Goal: Transaction & Acquisition: Purchase product/service

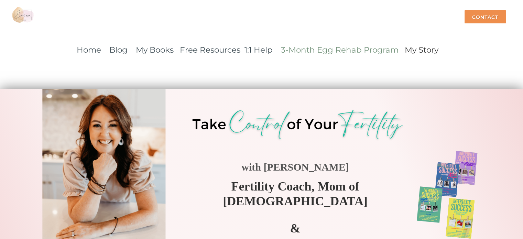
click at [345, 53] on link "3-Month Egg Rehab Program" at bounding box center [340, 50] width 118 height 10
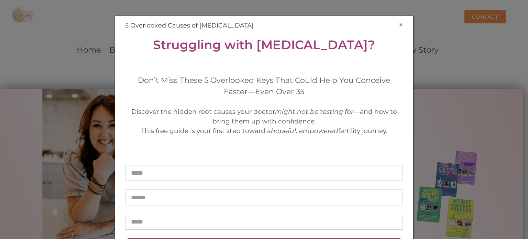
click at [399, 23] on button "×" at bounding box center [401, 24] width 4 height 7
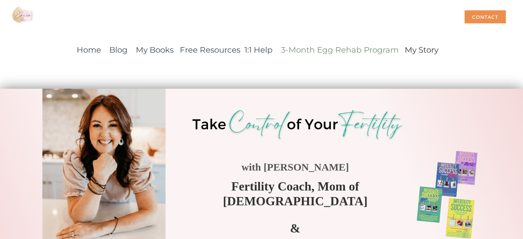
click at [341, 51] on link "3-Month Egg Rehab Program" at bounding box center [340, 50] width 118 height 10
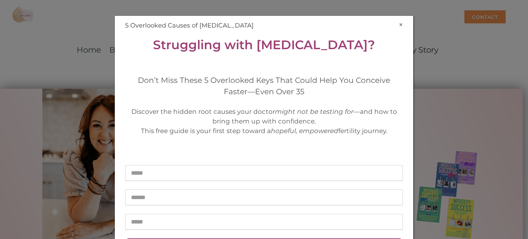
click at [399, 23] on button "×" at bounding box center [401, 24] width 4 height 7
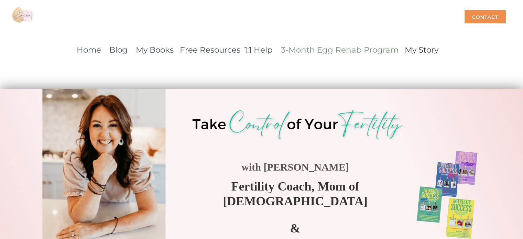
click at [326, 47] on link "3-Month Egg Rehab Program" at bounding box center [340, 50] width 118 height 10
